Goal: Navigation & Orientation: Understand site structure

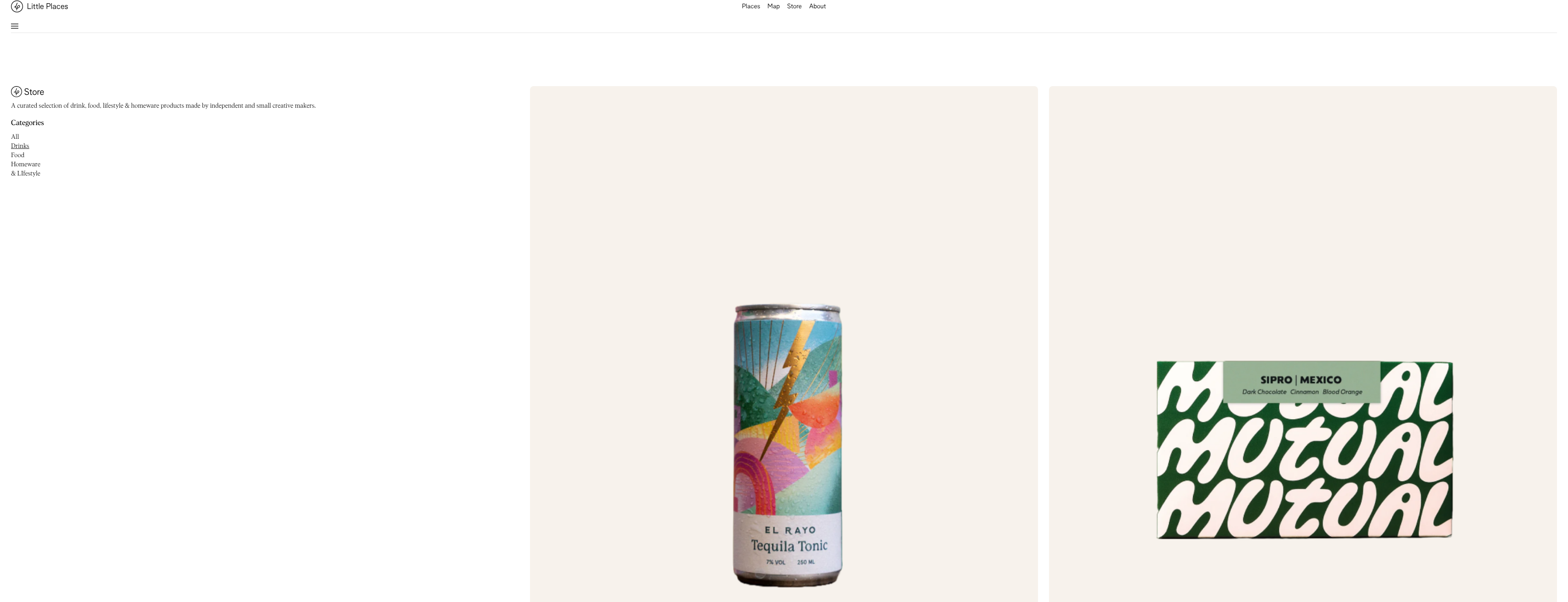
click at [14, 23] on img at bounding box center [14, 25] width 8 height 11
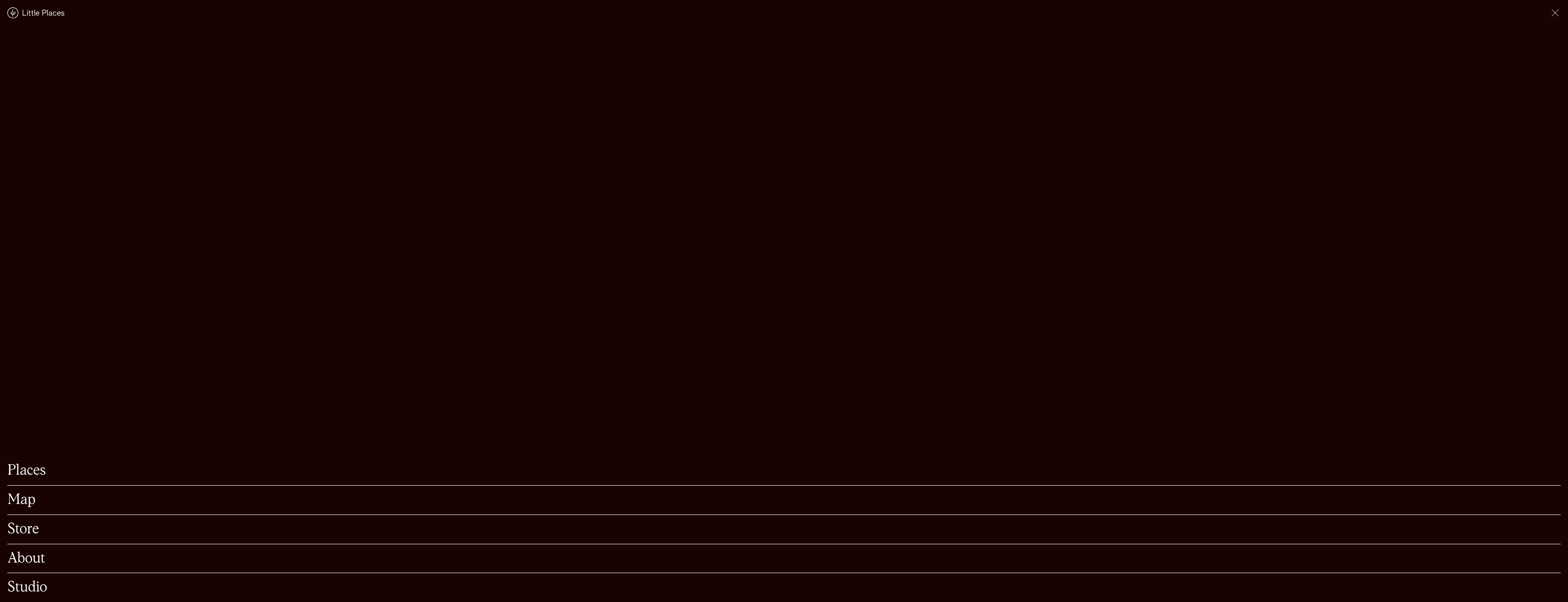
scroll to position [275, 0]
click at [32, 552] on link "About" at bounding box center [784, 559] width 1553 height 14
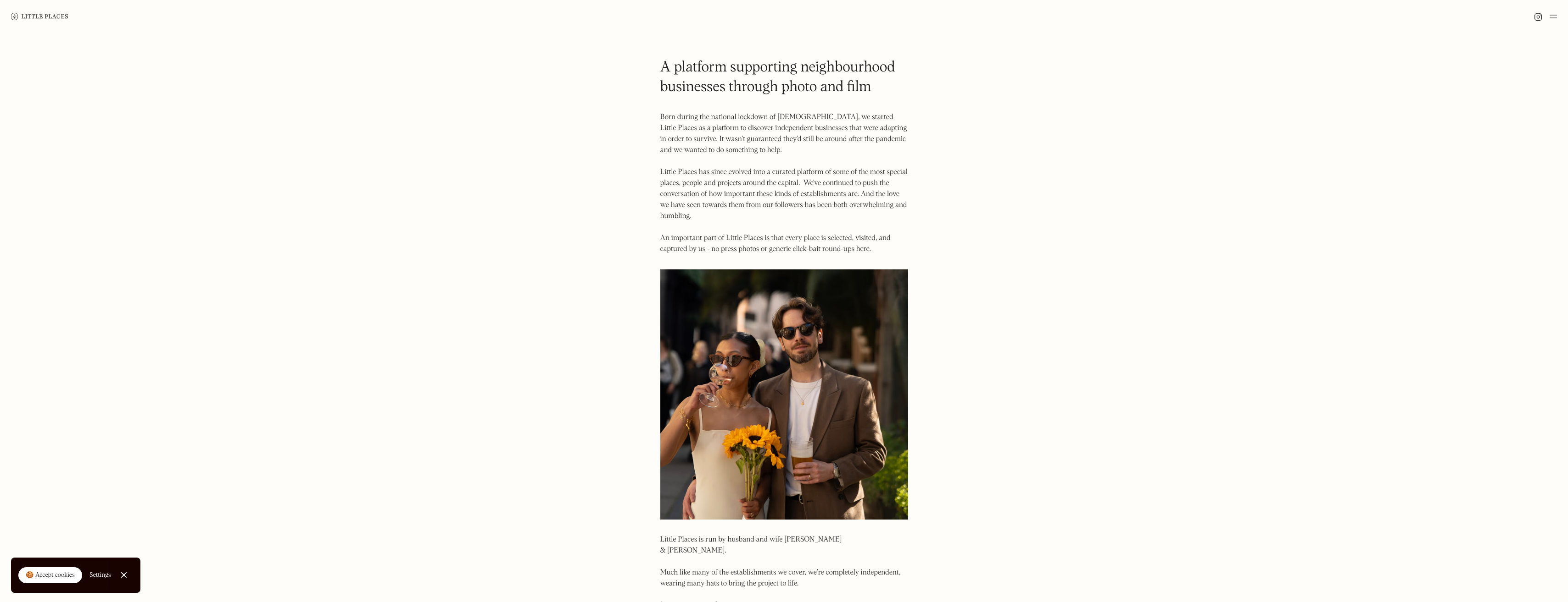
click at [6, 13] on div at bounding box center [784, 16] width 1568 height 33
drag, startPoint x: 25, startPoint y: 17, endPoint x: 19, endPoint y: 15, distance: 6.3
click at [24, 17] on img at bounding box center [39, 15] width 57 height 7
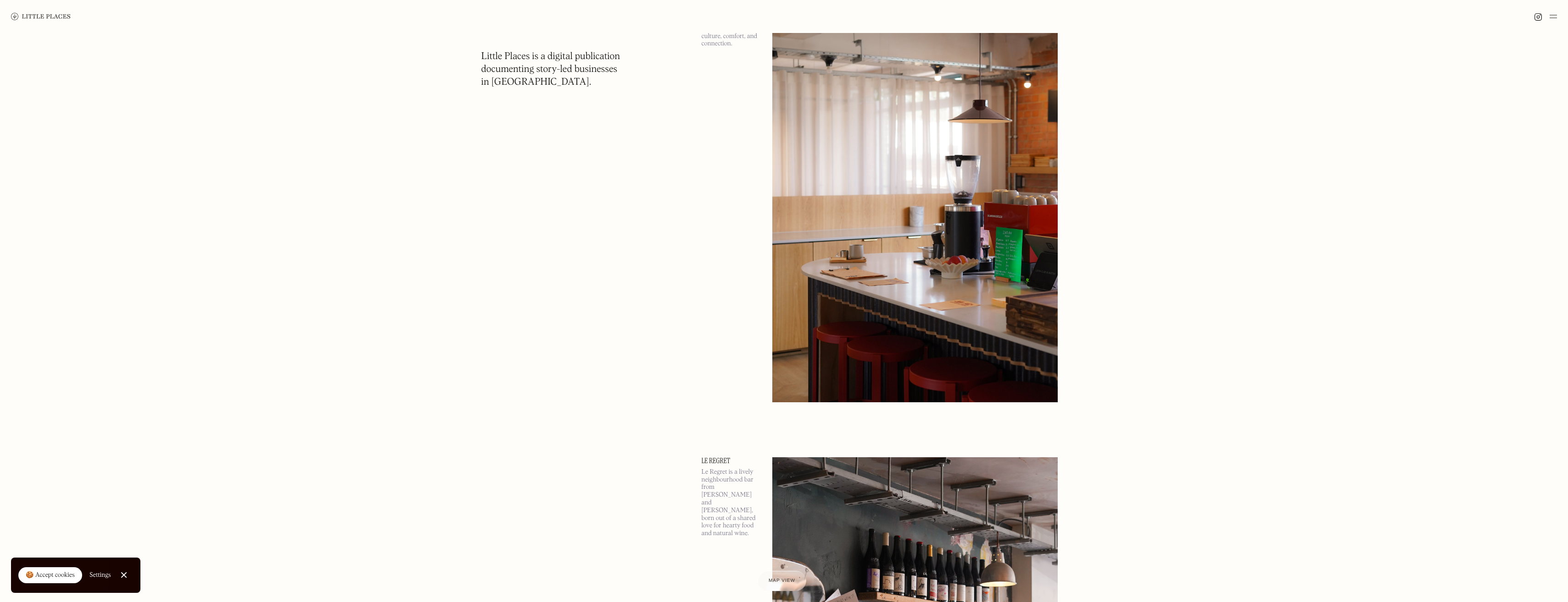
scroll to position [642, 0]
